Goal: Transaction & Acquisition: Purchase product/service

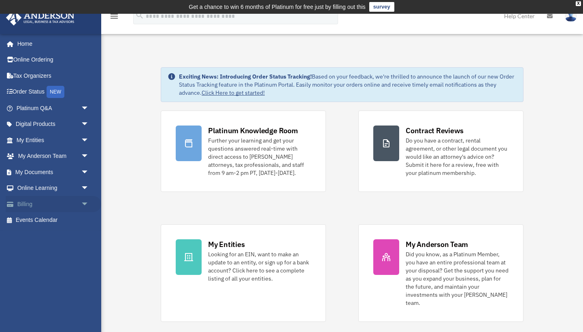
click at [85, 200] on span "arrow_drop_down" at bounding box center [89, 204] width 16 height 17
click at [60, 215] on link "$ Open Invoices" at bounding box center [56, 220] width 90 height 17
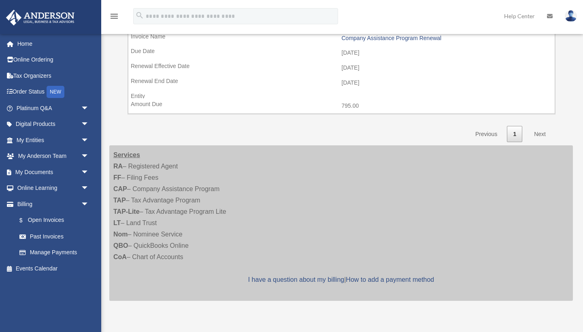
scroll to position [165, 0]
click at [82, 173] on span "arrow_drop_down" at bounding box center [89, 172] width 16 height 17
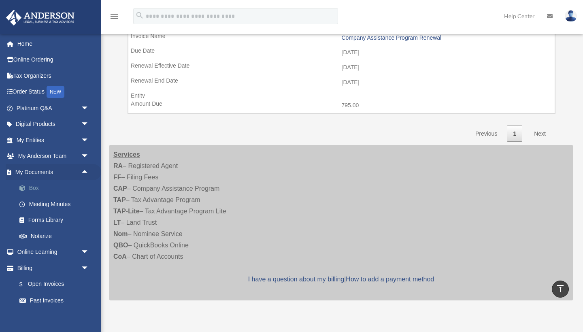
click at [43, 182] on link "Box" at bounding box center [56, 188] width 90 height 16
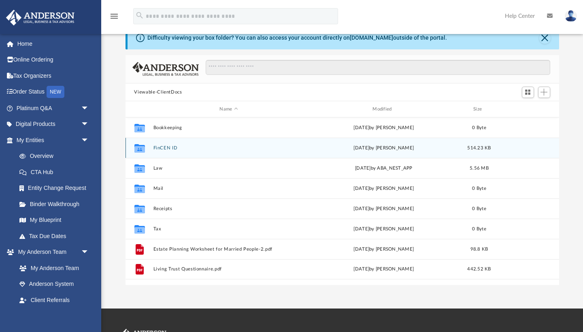
scroll to position [40, 0]
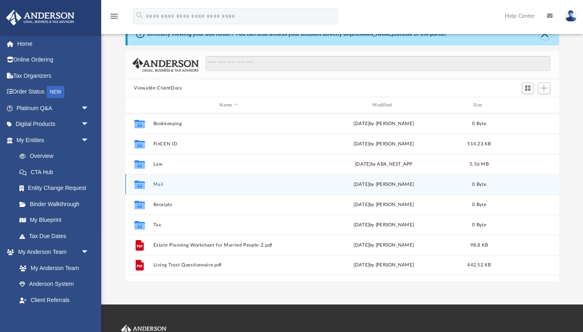
click at [152, 185] on div "Collaborated Folder Mail Sat Aug 17 2024 by Charles Rogler 0 Byte" at bounding box center [343, 184] width 434 height 20
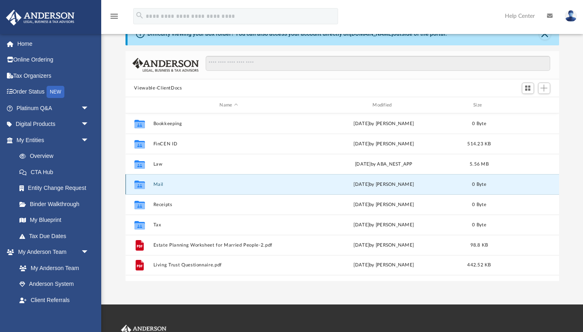
click at [136, 184] on icon "grid" at bounding box center [139, 186] width 11 height 6
click at [160, 185] on button "Mail" at bounding box center [228, 184] width 151 height 5
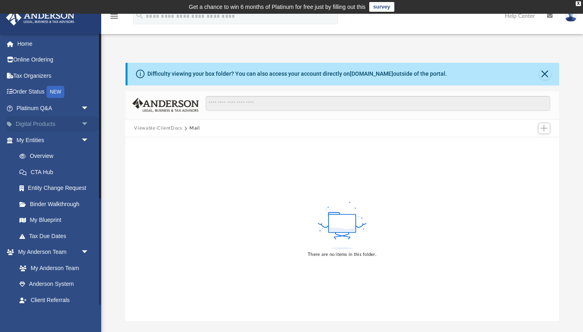
scroll to position [0, 0]
click at [29, 89] on link "Order Status NEW" at bounding box center [54, 92] width 96 height 17
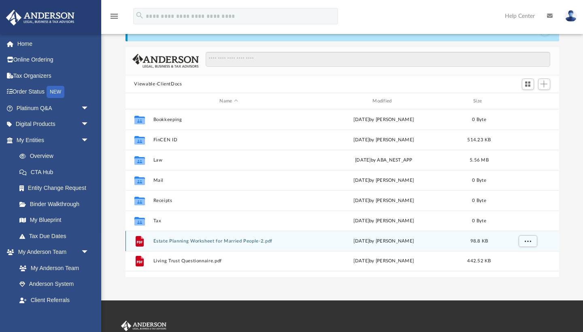
scroll to position [45, 0]
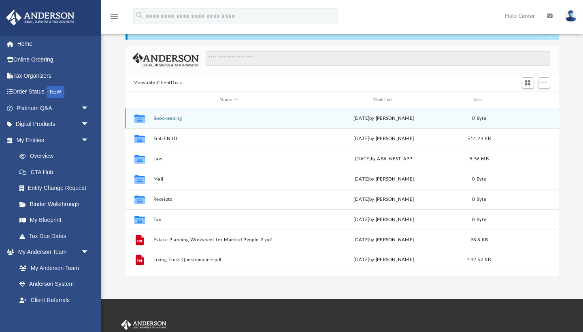
click at [161, 119] on button "Bookkeeping" at bounding box center [228, 118] width 151 height 5
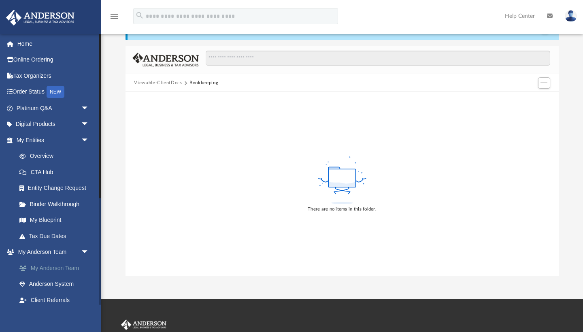
click at [60, 267] on link "My Anderson Team" at bounding box center [56, 268] width 90 height 16
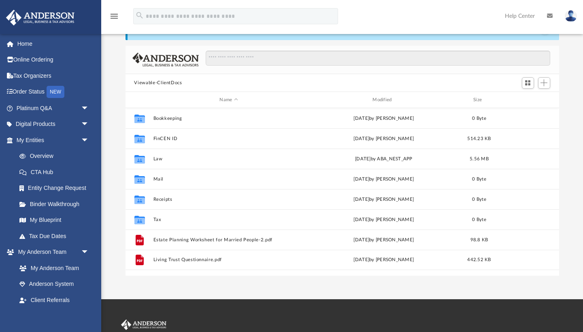
scroll to position [0, 0]
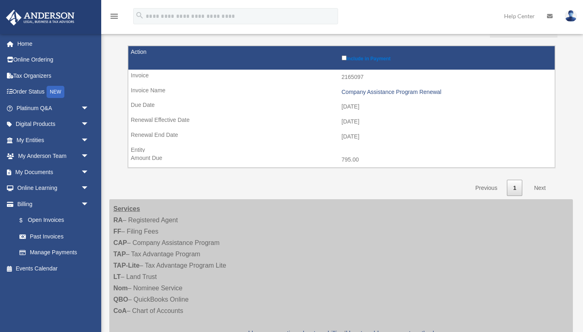
scroll to position [109, 0]
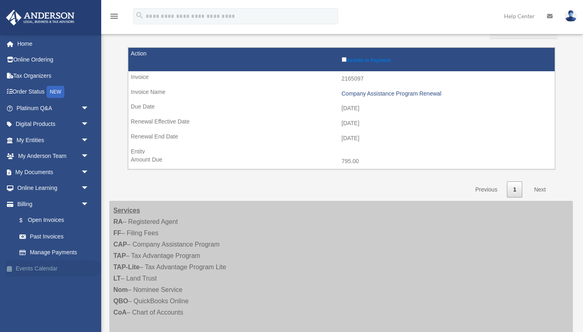
click at [33, 264] on link "Events Calendar" at bounding box center [54, 268] width 96 height 16
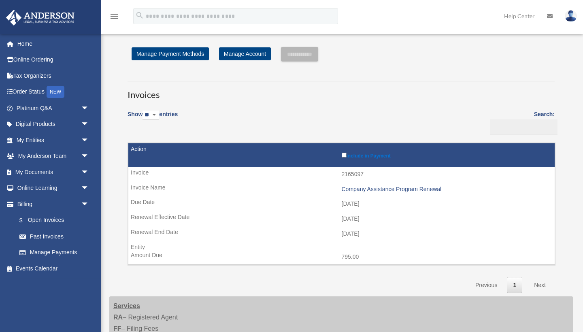
scroll to position [109, 0]
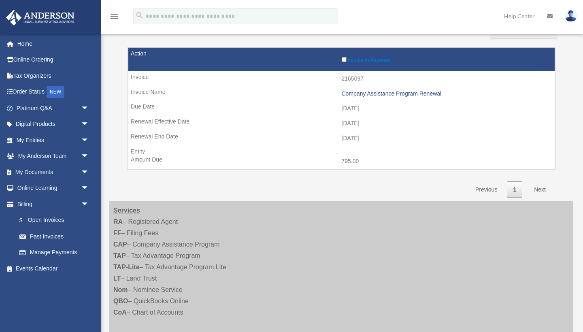
click at [543, 183] on link "Next" at bounding box center [540, 189] width 24 height 17
click at [539, 185] on link "Next" at bounding box center [540, 189] width 24 height 17
click at [386, 62] on label "Include in Payment" at bounding box center [446, 59] width 209 height 8
click at [544, 187] on link "Next" at bounding box center [540, 189] width 24 height 17
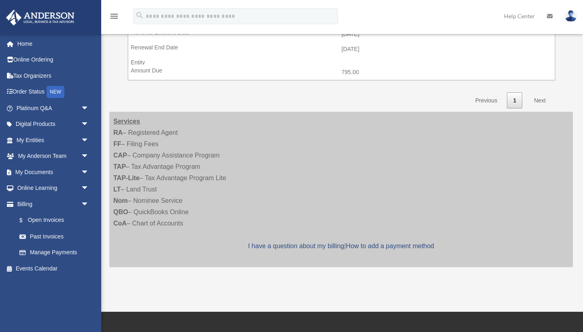
scroll to position [199, 0]
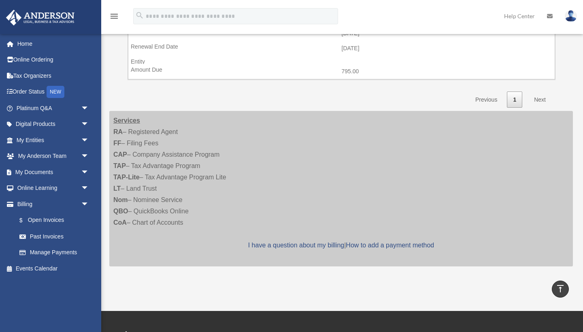
click at [541, 94] on link "Next" at bounding box center [540, 100] width 24 height 17
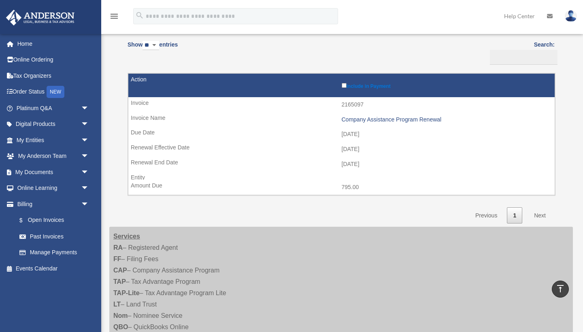
scroll to position [75, 0]
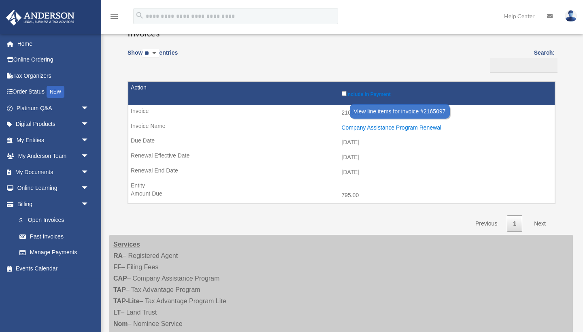
click at [413, 124] on div "Company Assistance Program Renewal" at bounding box center [446, 127] width 209 height 7
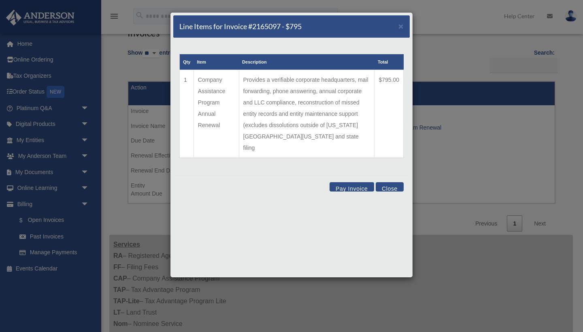
click at [356, 182] on button "Pay Invoice" at bounding box center [352, 186] width 45 height 9
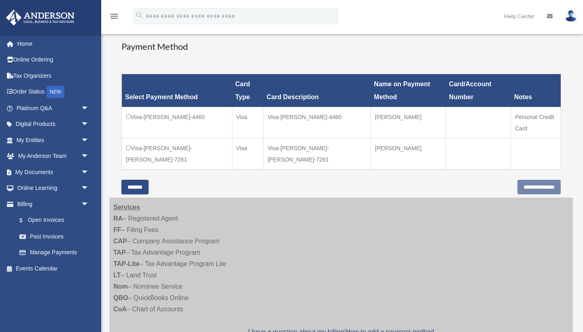
scroll to position [207, 0]
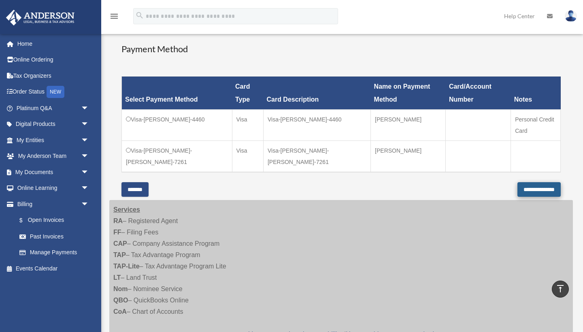
click at [547, 182] on input "**********" at bounding box center [538, 189] width 43 height 15
